Goal: Information Seeking & Learning: Learn about a topic

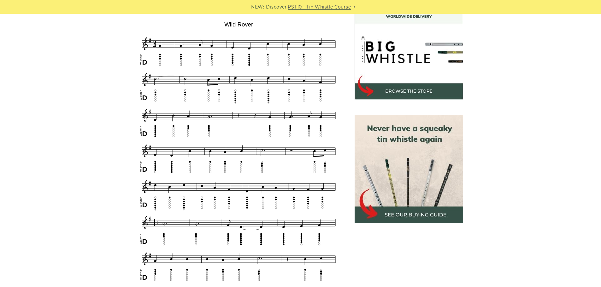
scroll to position [189, 0]
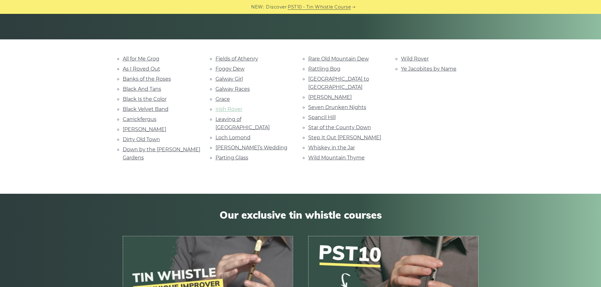
click at [224, 109] on link "Irish Rover" at bounding box center [228, 109] width 27 height 6
click at [223, 135] on link "Loch Lomond" at bounding box center [232, 138] width 35 height 6
click at [133, 58] on link "All for Me Grog" at bounding box center [141, 59] width 37 height 6
click at [138, 129] on link "Danny Boy" at bounding box center [145, 129] width 44 height 6
click at [240, 56] on link "Fields of Athenry" at bounding box center [236, 59] width 43 height 6
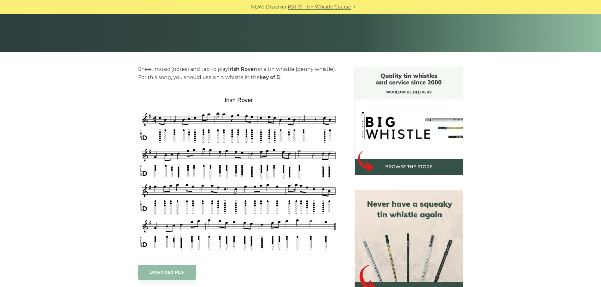
scroll to position [189, 0]
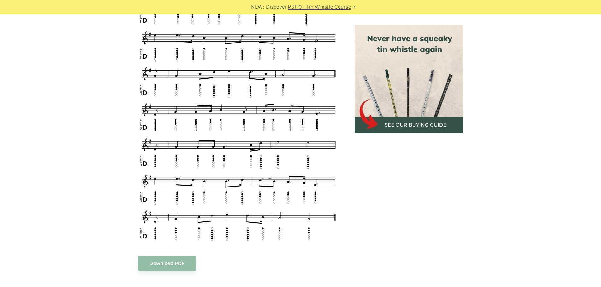
scroll to position [347, 0]
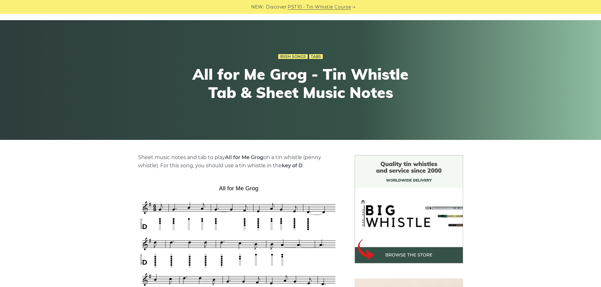
scroll to position [126, 0]
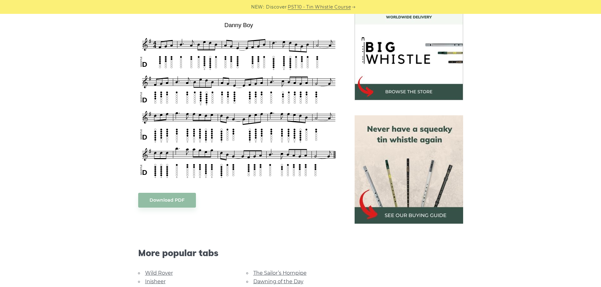
scroll to position [189, 0]
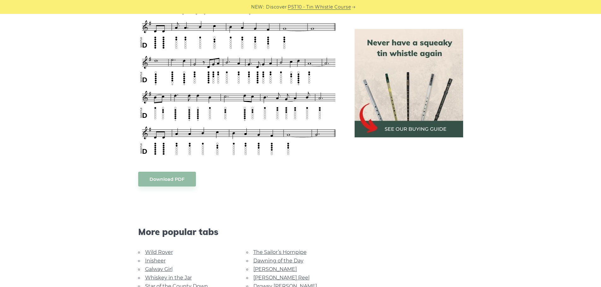
scroll to position [315, 0]
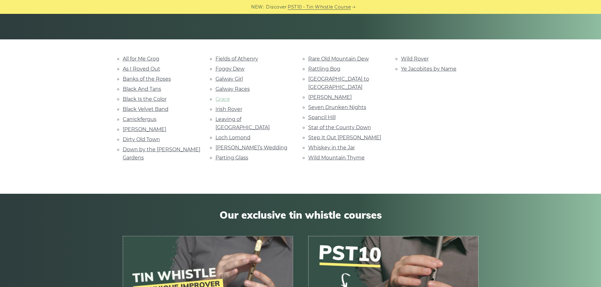
click at [222, 101] on link "Grace" at bounding box center [222, 99] width 15 height 6
click at [322, 79] on link "[GEOGRAPHIC_DATA] to [GEOGRAPHIC_DATA]" at bounding box center [338, 83] width 61 height 14
click at [342, 104] on link "Seven Drunken Nights" at bounding box center [337, 107] width 58 height 6
click at [327, 125] on link "Star of the County Down" at bounding box center [339, 128] width 63 height 6
click at [322, 69] on link "Rattling Bog" at bounding box center [324, 69] width 32 height 6
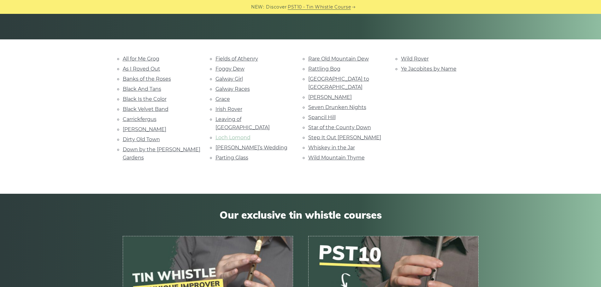
click at [226, 135] on link "Loch Lomond" at bounding box center [232, 138] width 35 height 6
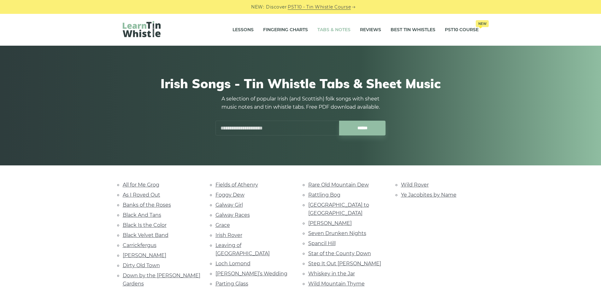
click at [329, 30] on link "Tabs & Notes" at bounding box center [333, 30] width 33 height 16
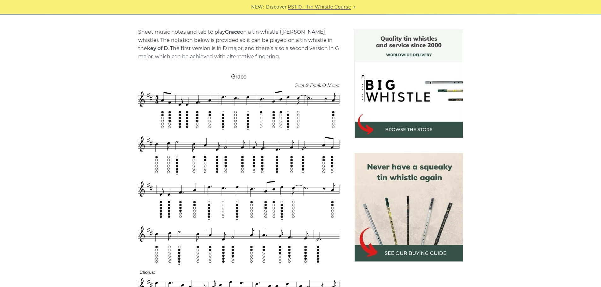
scroll to position [158, 0]
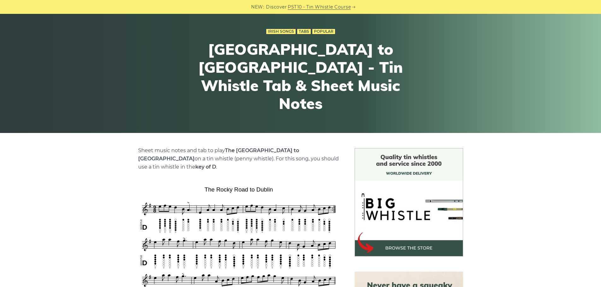
scroll to position [158, 0]
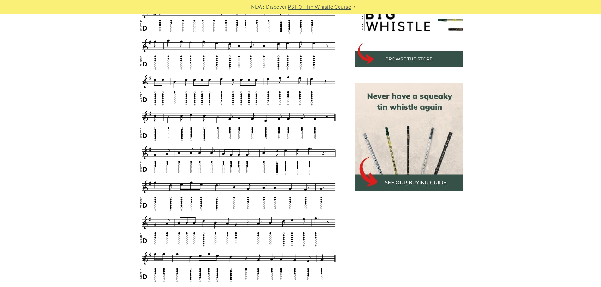
scroll to position [221, 0]
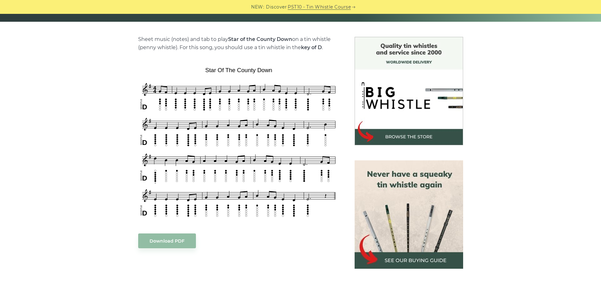
scroll to position [189, 0]
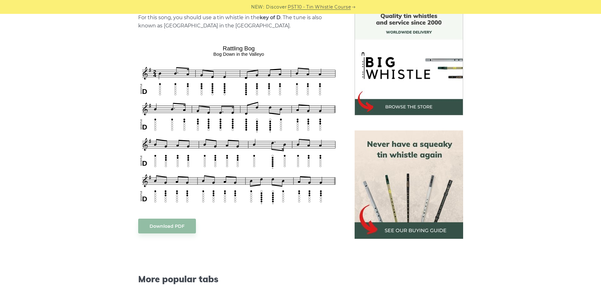
scroll to position [189, 0]
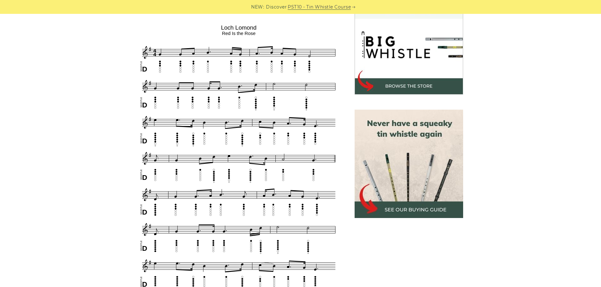
scroll to position [189, 0]
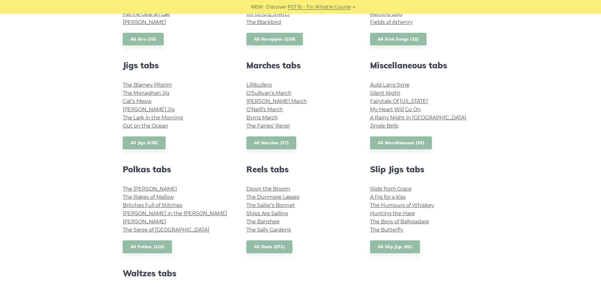
scroll to position [315, 0]
click at [378, 82] on link "Auld Lang Syne" at bounding box center [389, 85] width 39 height 6
click at [403, 100] on link "Fairytale Of New York" at bounding box center [399, 101] width 58 height 6
click at [402, 141] on link "All Miscellaneous (16)" at bounding box center [401, 142] width 62 height 13
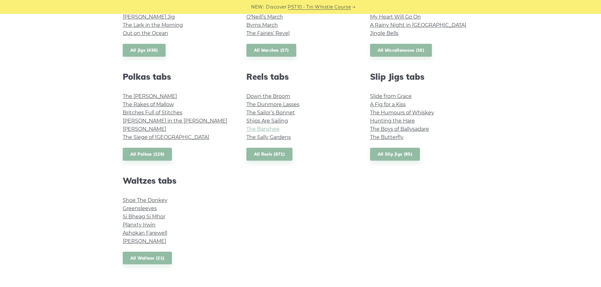
scroll to position [410, 0]
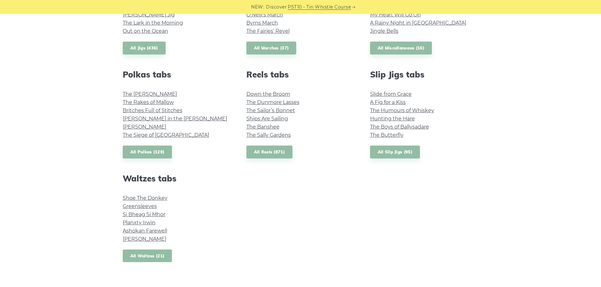
click at [140, 253] on link "All Waltzes (21)" at bounding box center [148, 256] width 50 height 13
click at [279, 149] on link "All Reels (871)" at bounding box center [269, 152] width 46 height 13
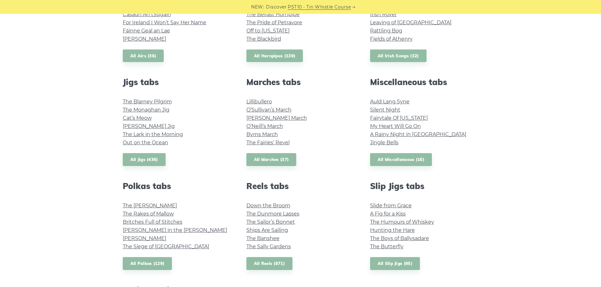
scroll to position [284, 0]
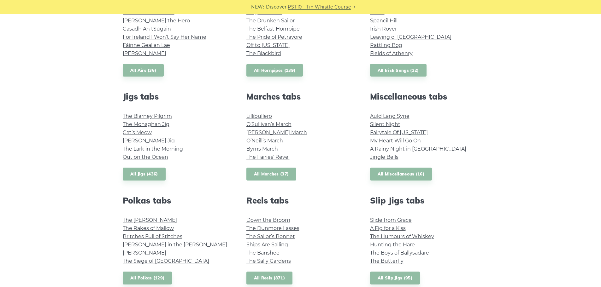
click at [269, 173] on link "All Marches (37)" at bounding box center [271, 174] width 50 height 13
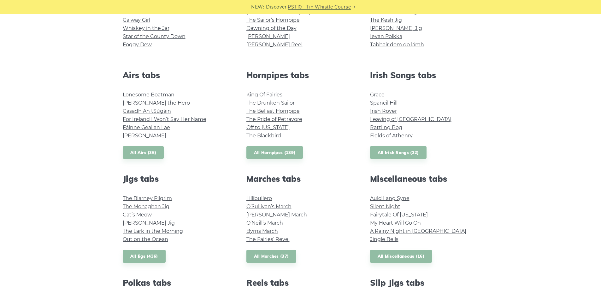
scroll to position [189, 0]
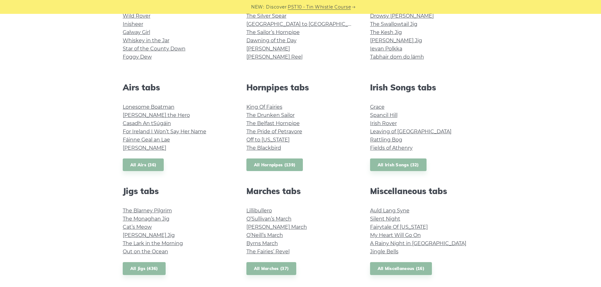
click at [267, 166] on link "All Hornpipes (139)" at bounding box center [274, 165] width 57 height 13
click at [141, 162] on link "All Airs (36)" at bounding box center [143, 165] width 41 height 13
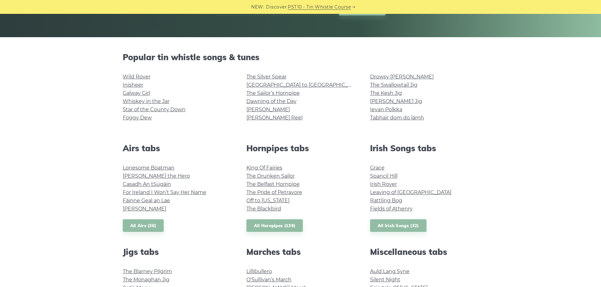
scroll to position [158, 0]
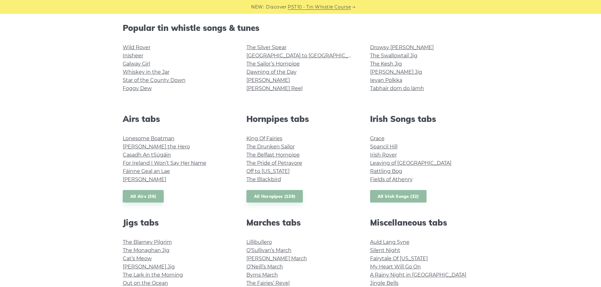
click at [389, 199] on link "All Irish Songs (32)" at bounding box center [398, 196] width 56 height 13
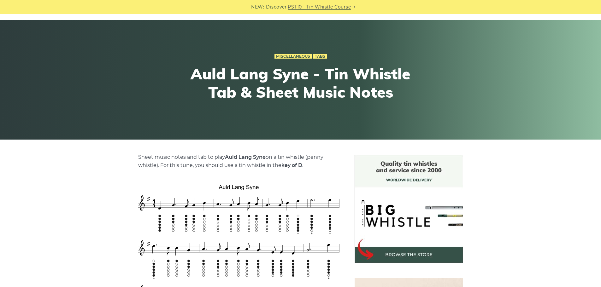
scroll to position [158, 0]
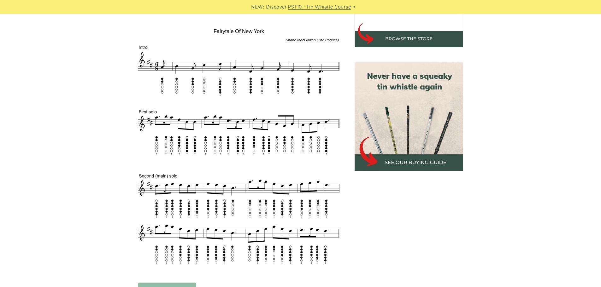
scroll to position [252, 0]
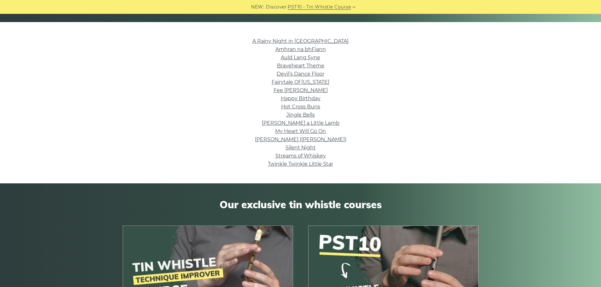
scroll to position [126, 0]
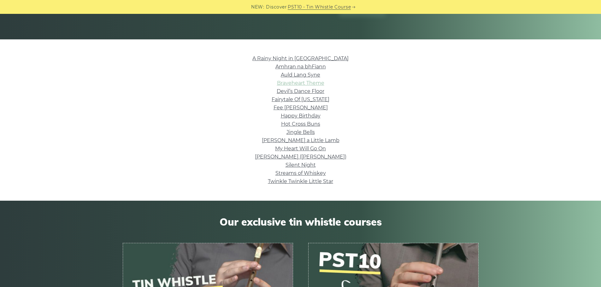
click at [287, 83] on link "Braveheart Theme" at bounding box center [300, 83] width 47 height 6
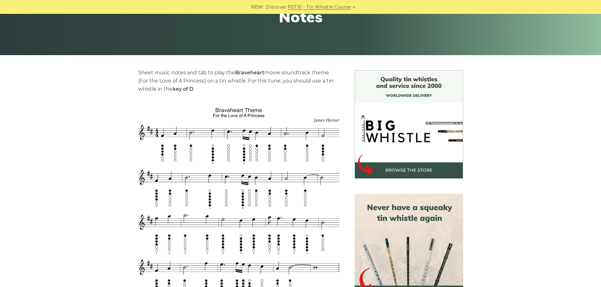
scroll to position [189, 0]
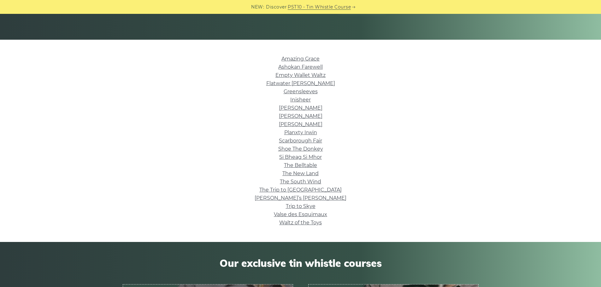
scroll to position [126, 0]
click at [295, 92] on link "Greensleeves" at bounding box center [301, 91] width 34 height 6
click at [293, 57] on link "Amazing Grace" at bounding box center [300, 59] width 38 height 6
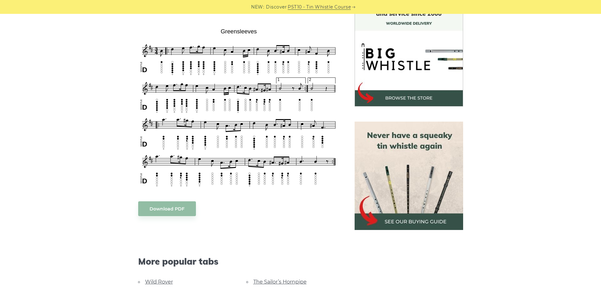
scroll to position [189, 0]
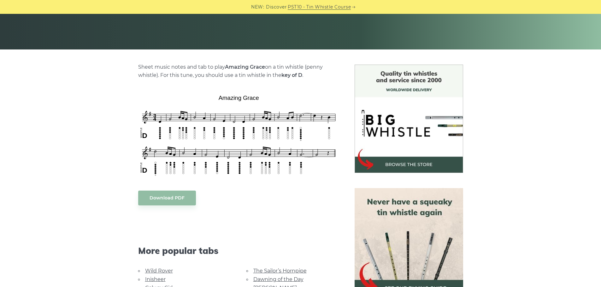
scroll to position [126, 0]
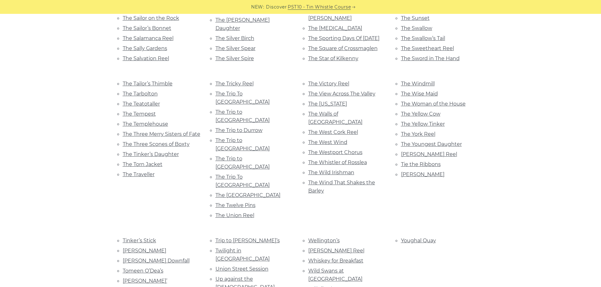
scroll to position [2839, 0]
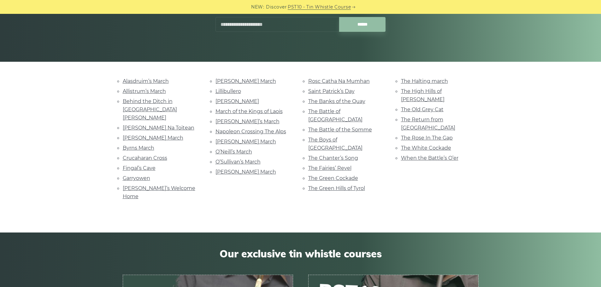
scroll to position [95, 0]
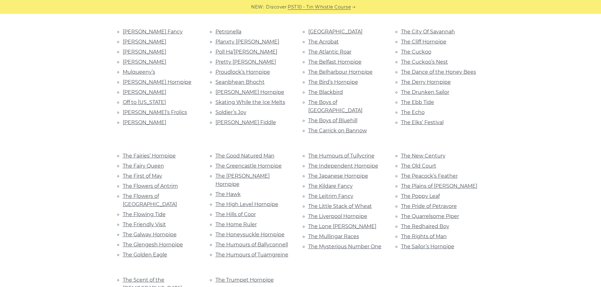
scroll to position [442, 0]
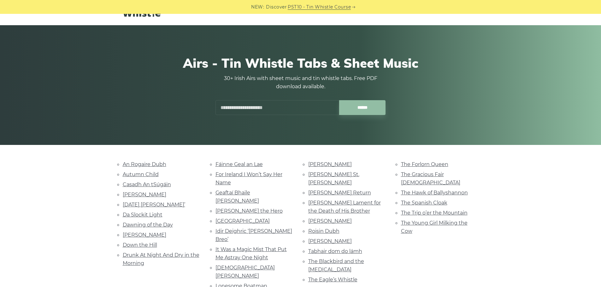
scroll to position [126, 0]
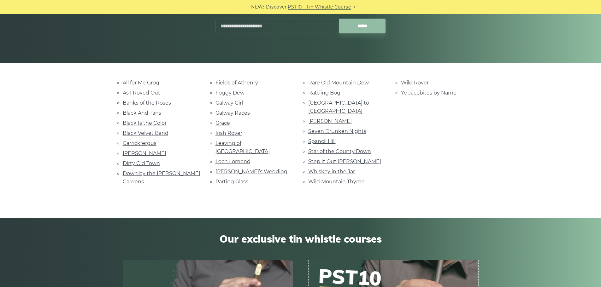
scroll to position [95, 0]
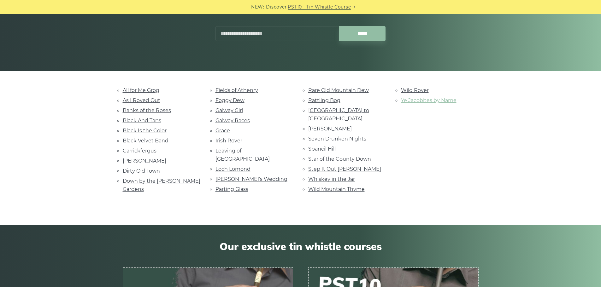
click at [408, 100] on link "Ye Jacobites by Name" at bounding box center [429, 100] width 56 height 6
click at [359, 91] on link "Rare Old Mountain Dew" at bounding box center [338, 90] width 61 height 6
click at [325, 111] on link "Rocky Road to Dublin" at bounding box center [338, 115] width 61 height 14
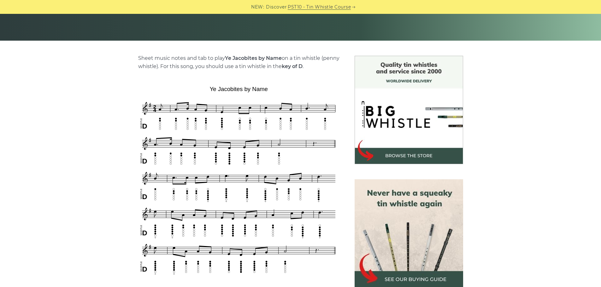
scroll to position [158, 0]
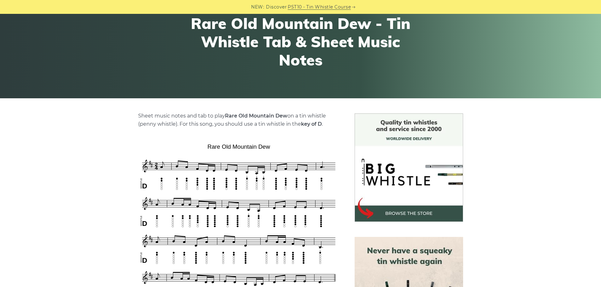
scroll to position [158, 0]
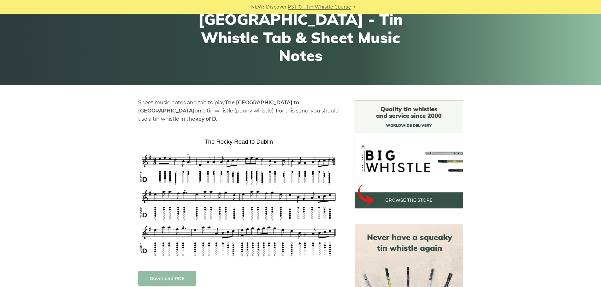
scroll to position [126, 0]
